Goal: Check status: Check status

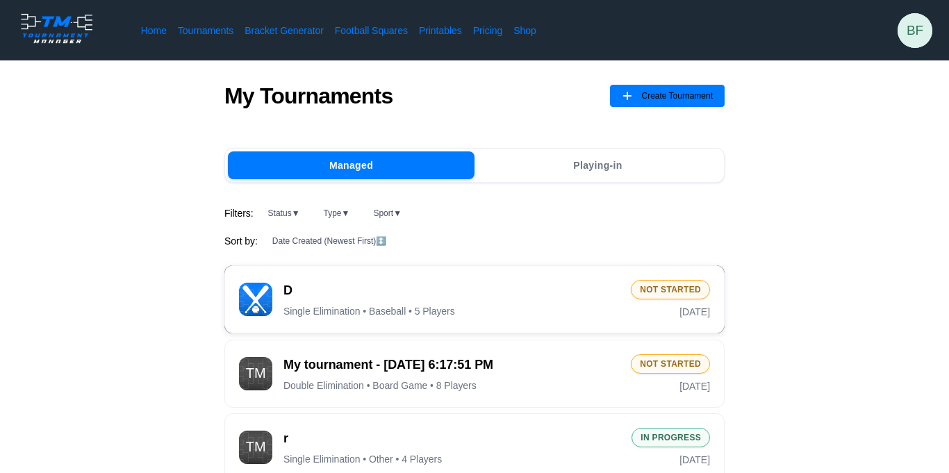
click at [679, 301] on div "Not Started [DATE]" at bounding box center [670, 299] width 79 height 39
